Goal: Transaction & Acquisition: Purchase product/service

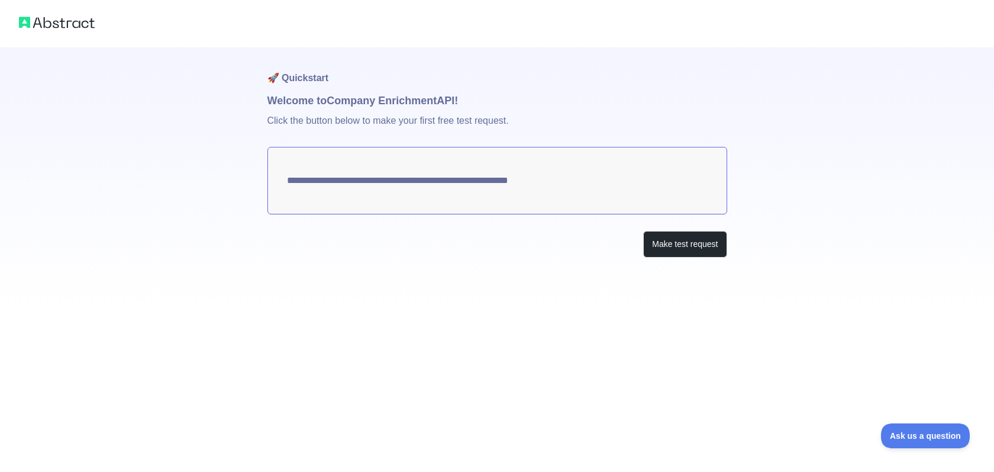
click at [609, 159] on textarea "**********" at bounding box center [497, 180] width 460 height 67
click at [582, 168] on textarea "**********" at bounding box center [497, 180] width 460 height 67
click at [653, 241] on button "Make test request" at bounding box center [684, 244] width 83 height 27
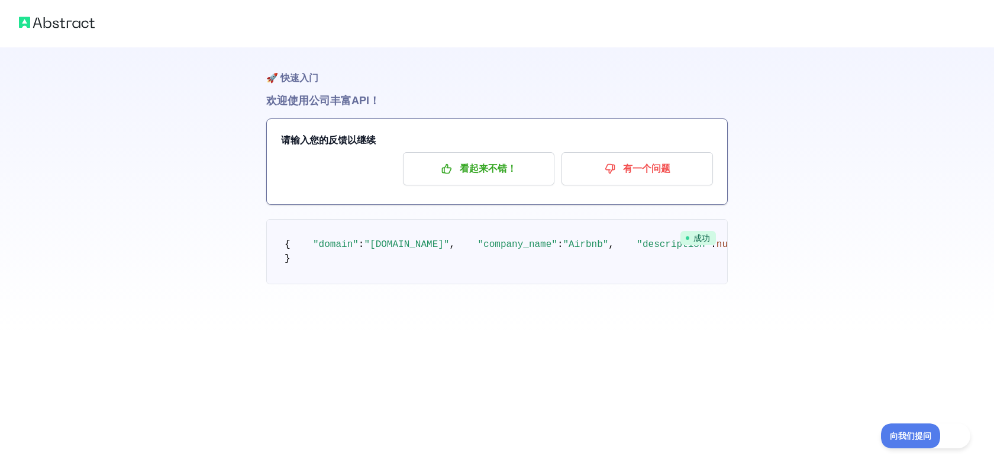
scroll to position [28, 0]
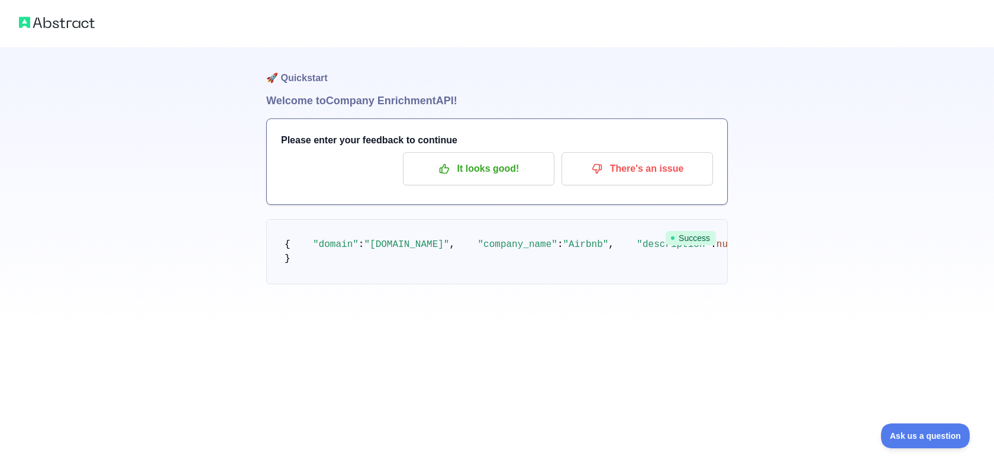
click at [550, 92] on h1 "Welcome to Company Enrichment API!" at bounding box center [497, 100] width 462 height 17
click at [488, 167] on p "It looks good!" at bounding box center [479, 169] width 134 height 20
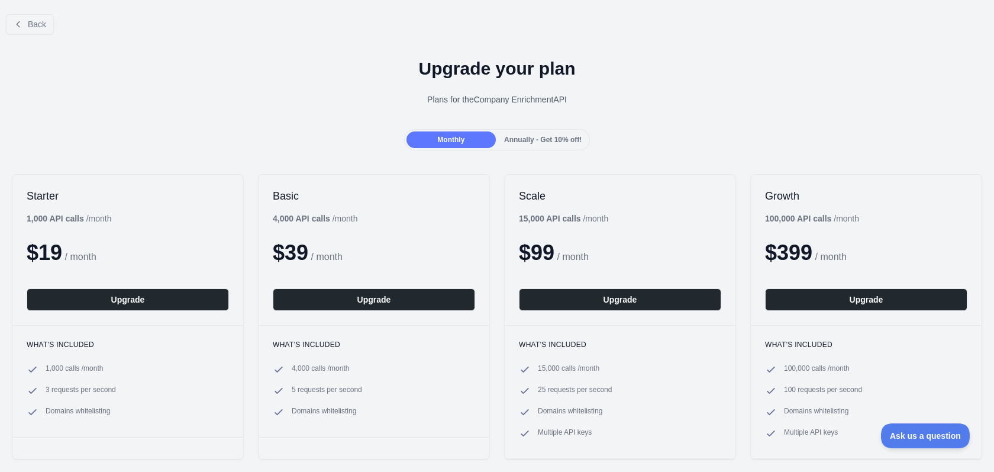
click at [511, 141] on span "Annually - Get 10% off!" at bounding box center [543, 139] width 78 height 8
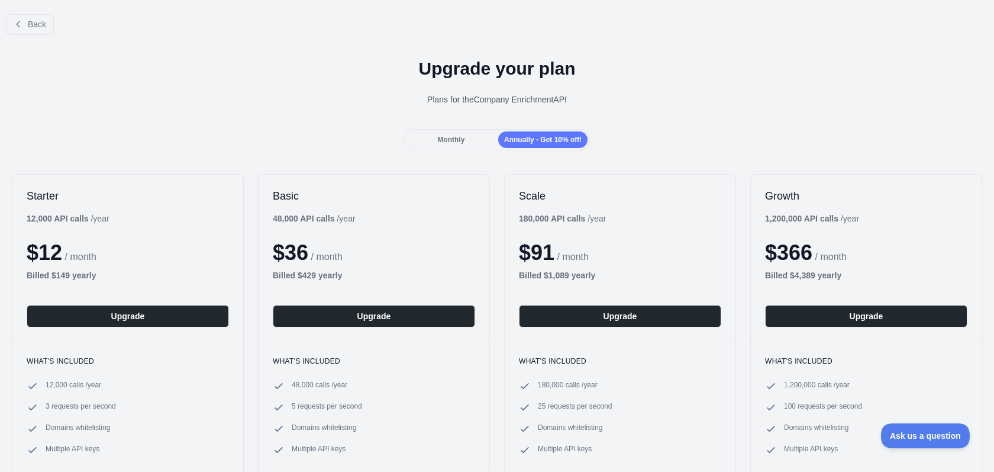
click at [468, 141] on div "Monthly" at bounding box center [450, 139] width 89 height 17
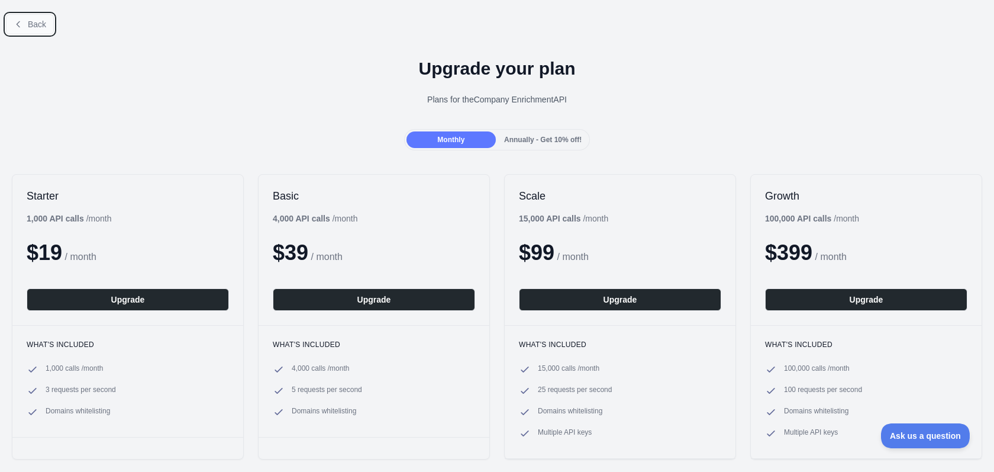
click at [30, 27] on span "Back" at bounding box center [37, 24] width 18 height 9
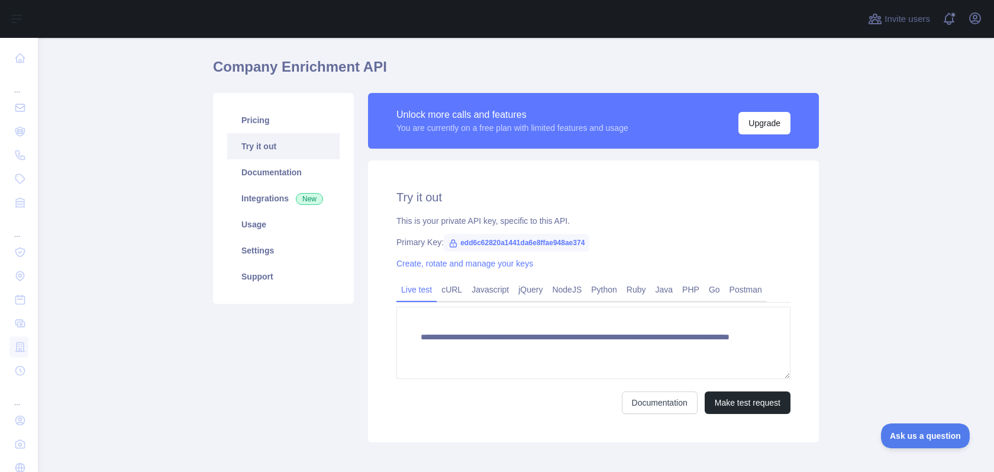
scroll to position [37, 0]
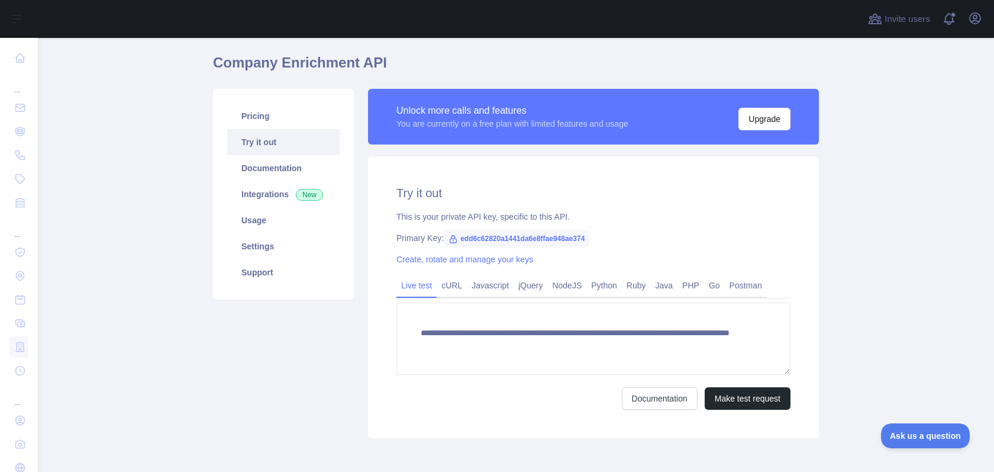
click at [526, 238] on span "edd6c62820a1441da6e8ffae948ae374" at bounding box center [517, 239] width 146 height 18
click at [579, 283] on link "NodeJS" at bounding box center [566, 285] width 39 height 19
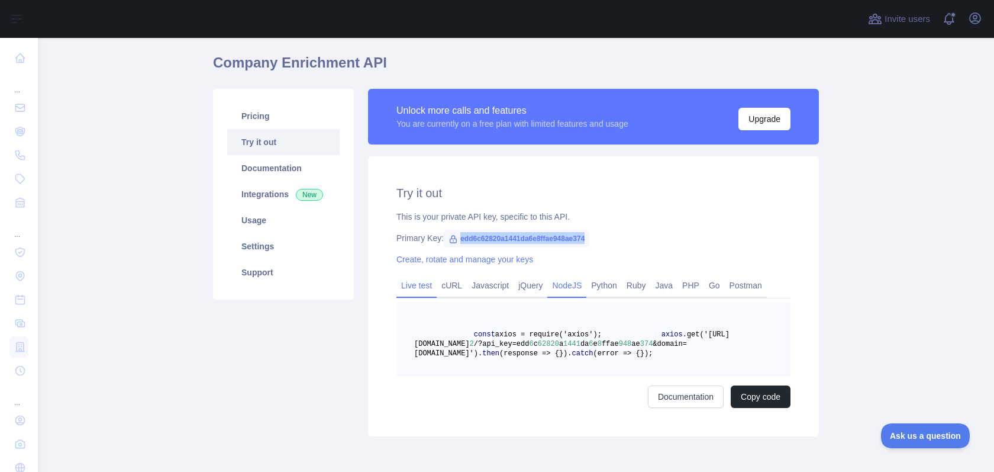
click at [427, 292] on link "Live test" at bounding box center [416, 285] width 40 height 19
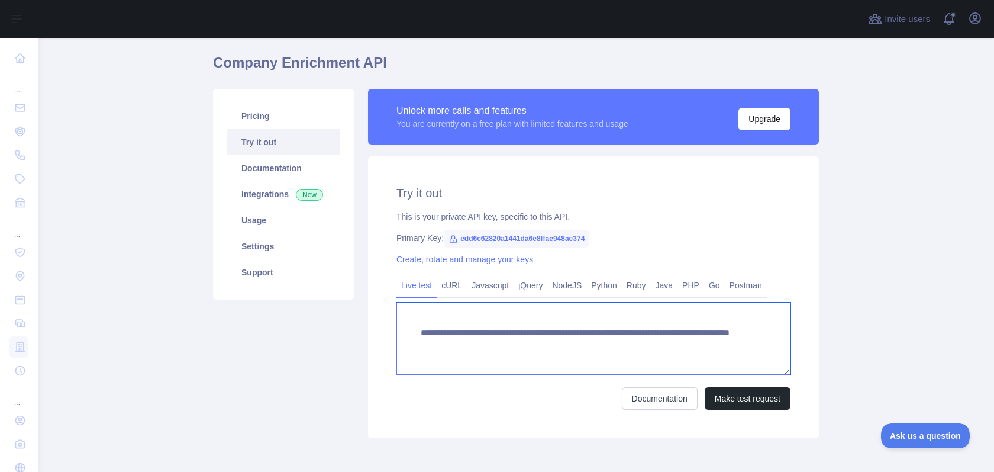
drag, startPoint x: 699, startPoint y: 341, endPoint x: 406, endPoint y: 326, distance: 293.3
click at [406, 326] on textarea "**********" at bounding box center [593, 338] width 394 height 72
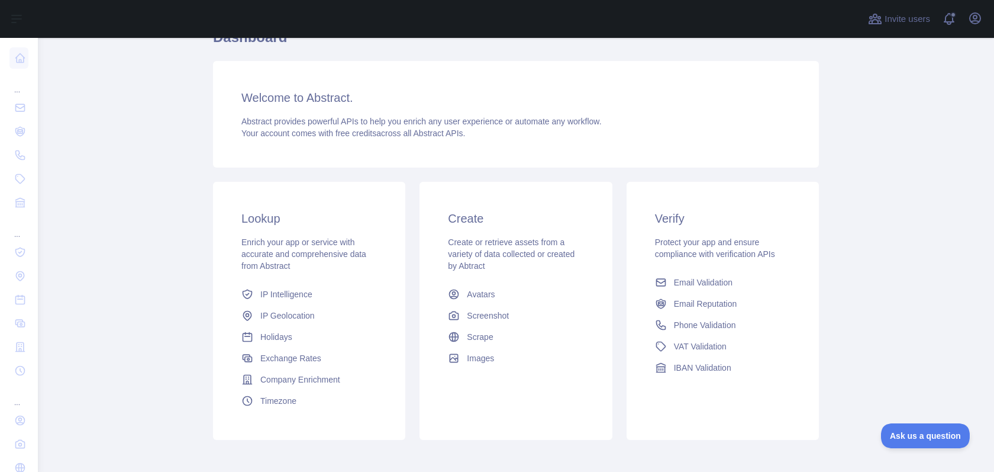
scroll to position [73, 0]
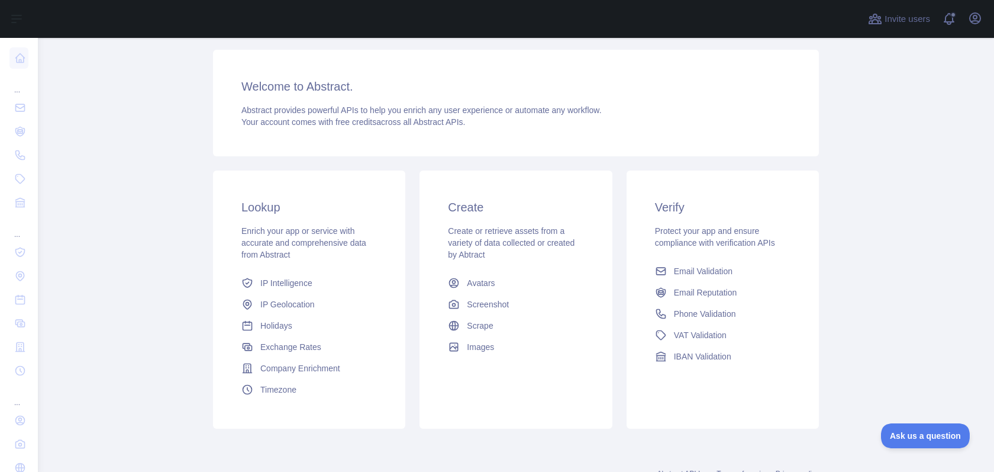
click at [588, 146] on div "Welcome to Abstract. Abstract provides powerful APIs to help you enrich any use…" at bounding box center [516, 103] width 606 height 107
